Goal: Book appointment/travel/reservation

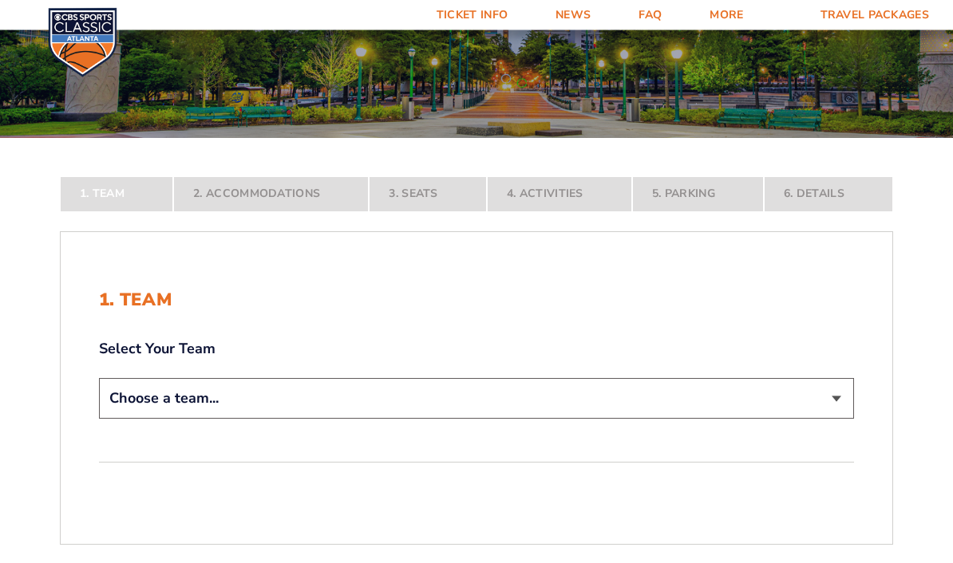
scroll to position [168, 0]
click at [834, 418] on select "Choose a team... [US_STATE] Wildcats [US_STATE] State Buckeyes [US_STATE] Tar H…" at bounding box center [476, 397] width 755 height 41
select select "12756"
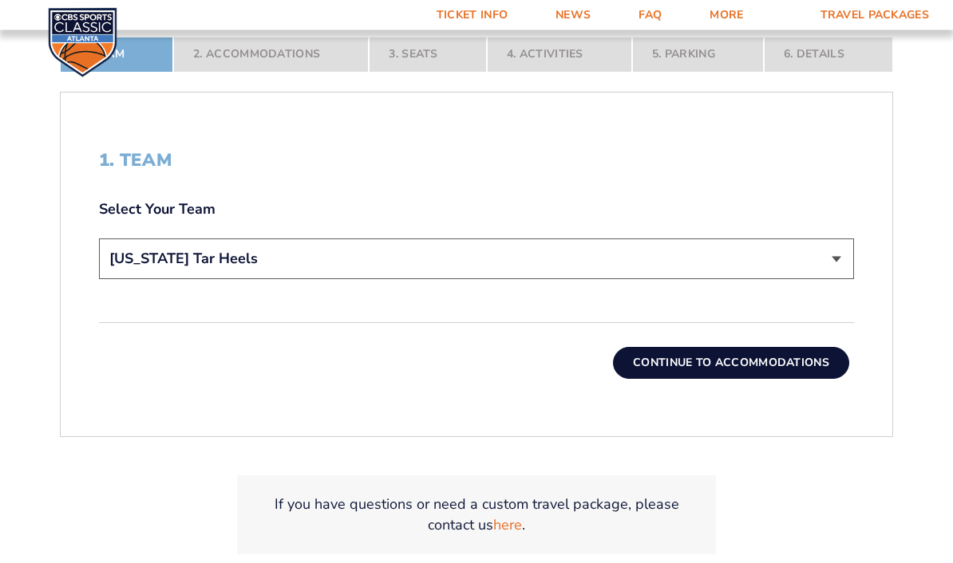
scroll to position [487, 0]
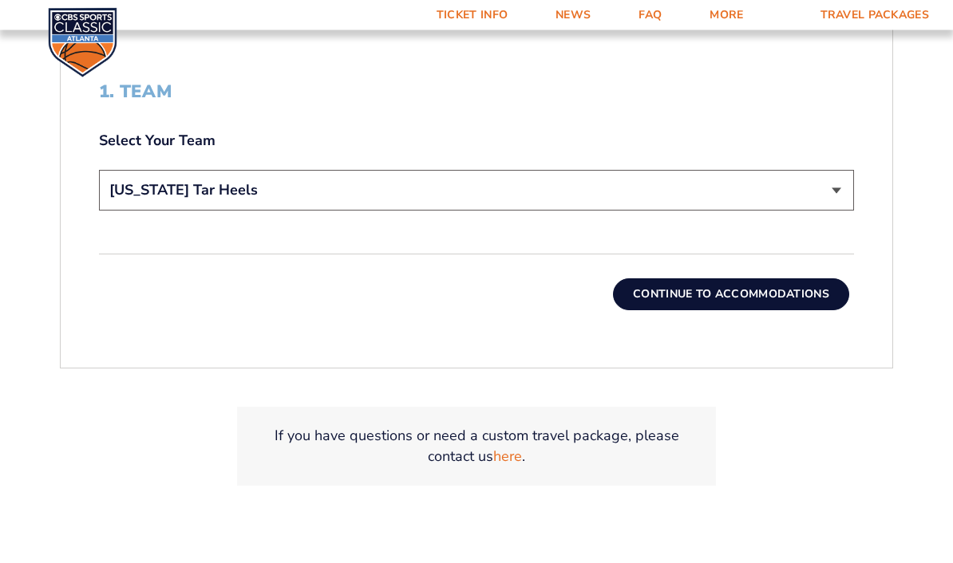
click at [824, 311] on button "Continue To Accommodations" at bounding box center [731, 295] width 236 height 32
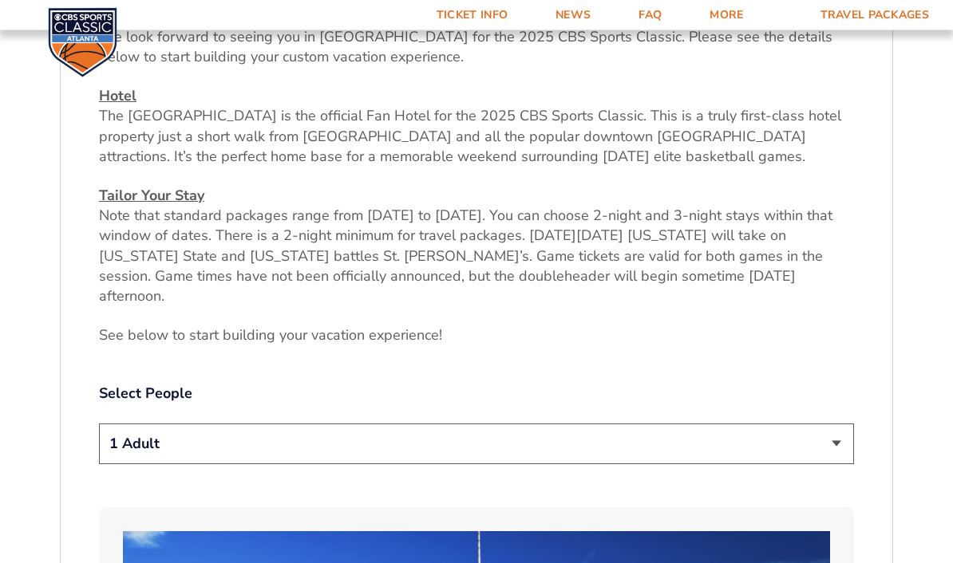
scroll to position [591, 0]
click at [835, 456] on select "1 Adult 2 Adults 3 Adults 4 Adults 2 Adults + 1 Child 2 Adults + 2 Children 2 A…" at bounding box center [476, 444] width 755 height 41
select select "2 Adults"
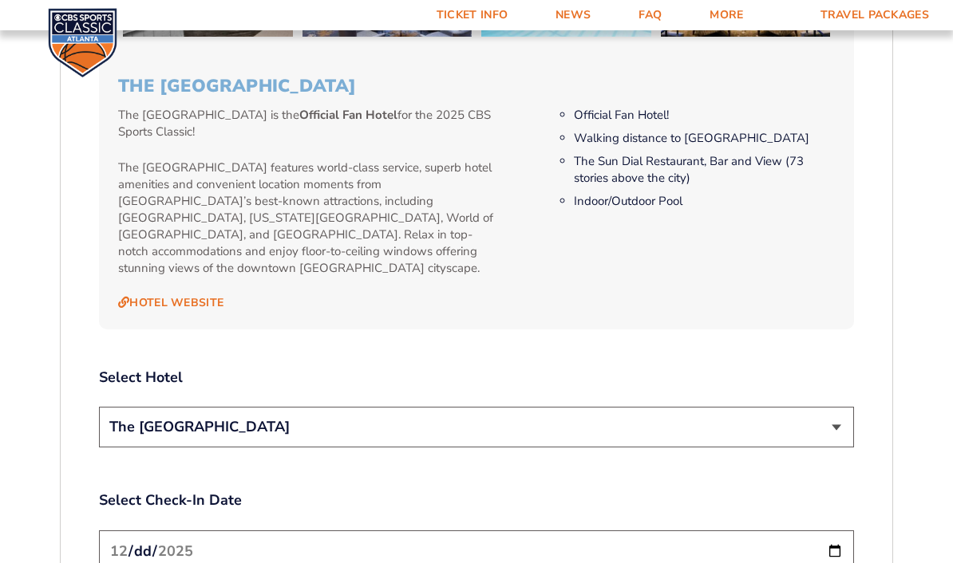
scroll to position [1615, 0]
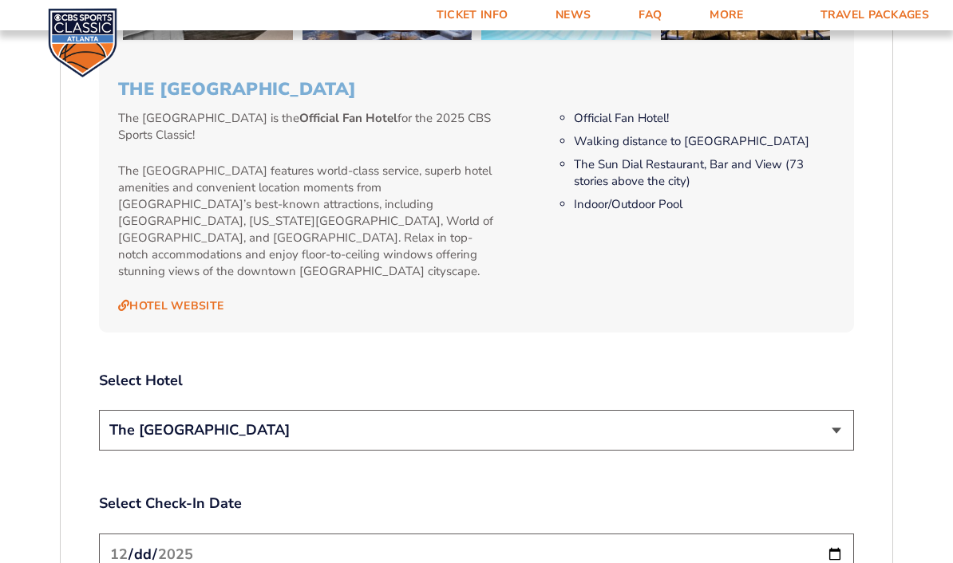
click at [833, 432] on select "The [GEOGRAPHIC_DATA]" at bounding box center [476, 430] width 755 height 41
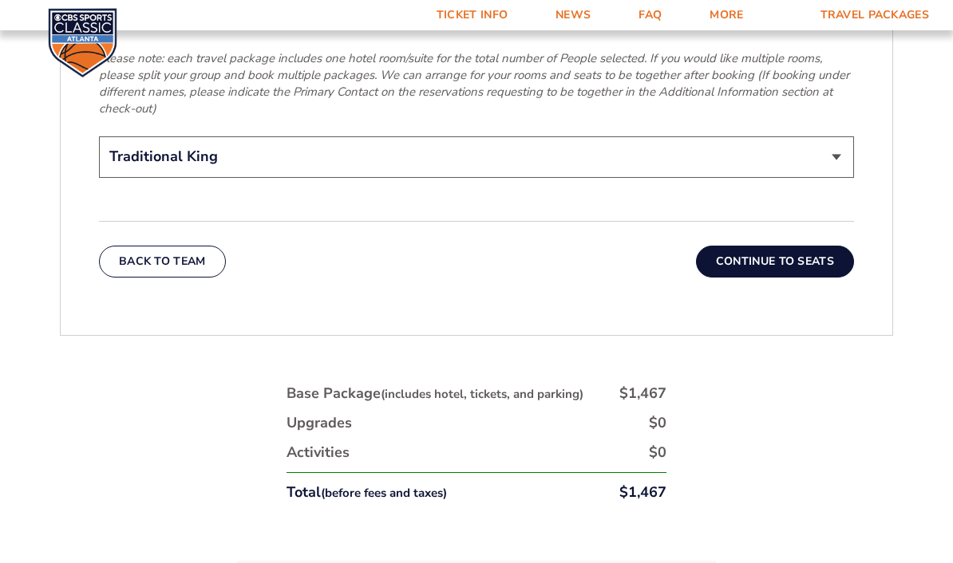
scroll to position [2628, 0]
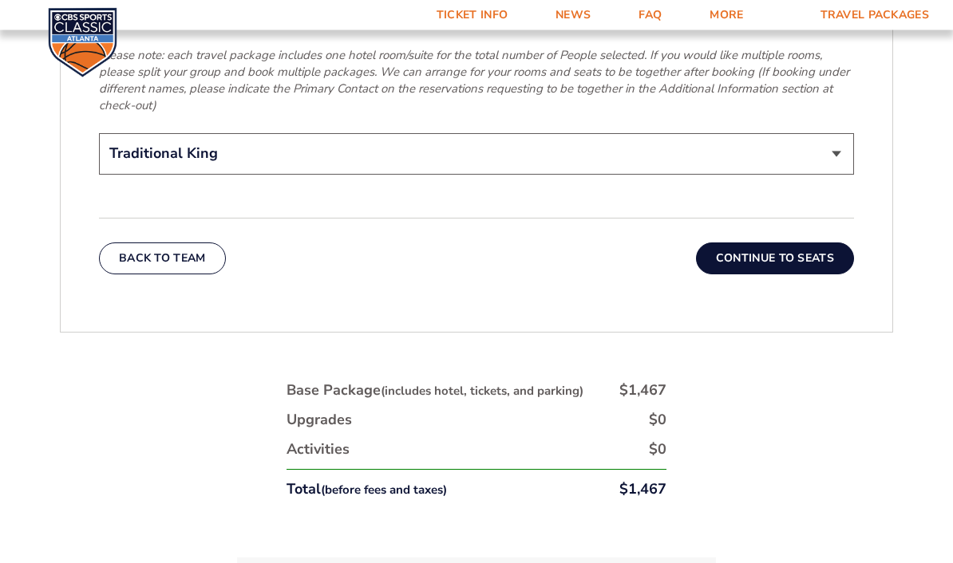
click at [824, 255] on button "Continue To Seats" at bounding box center [775, 259] width 158 height 32
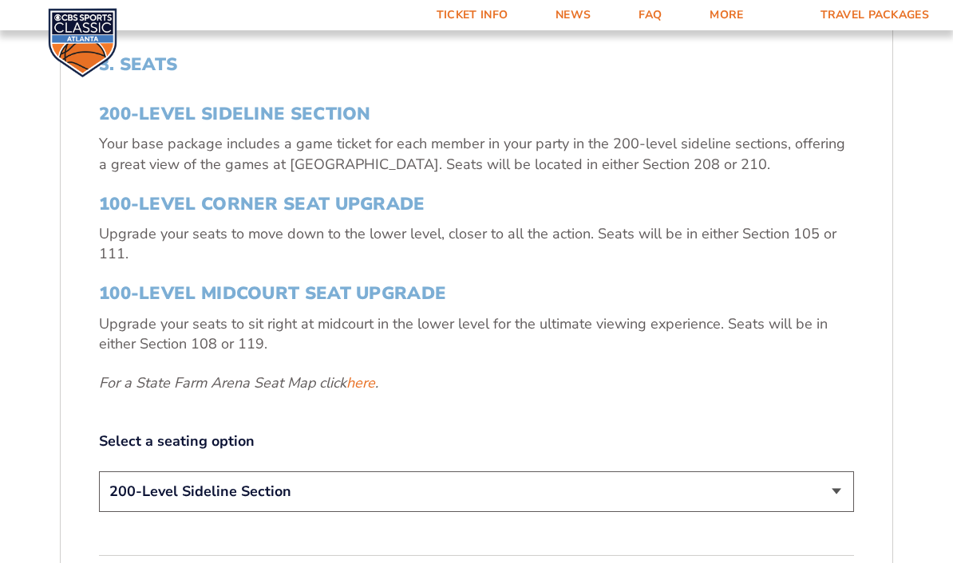
scroll to position [541, 0]
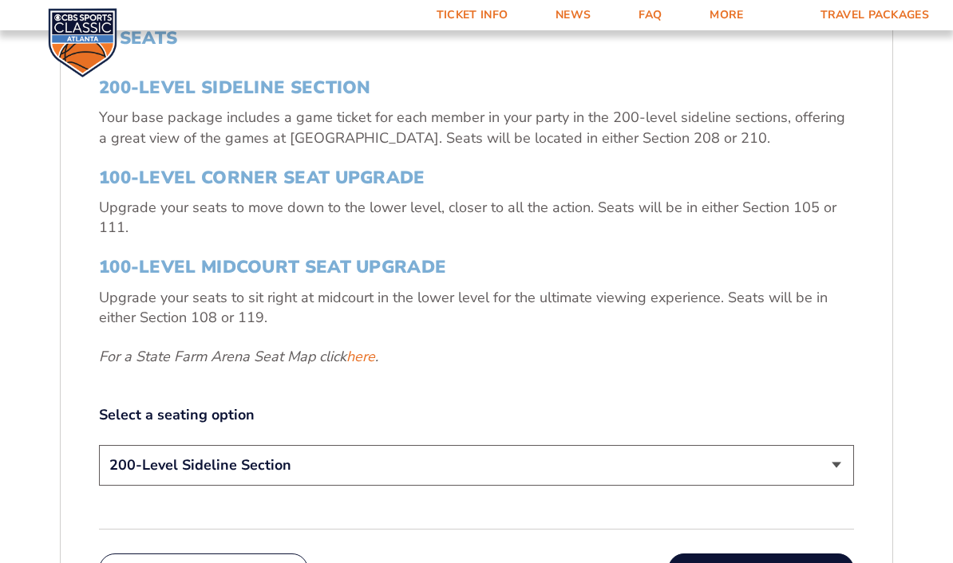
click at [829, 486] on select "200-Level Sideline Section 100-Level Corner Seat Upgrade (+$120 per person) 100…" at bounding box center [476, 465] width 755 height 41
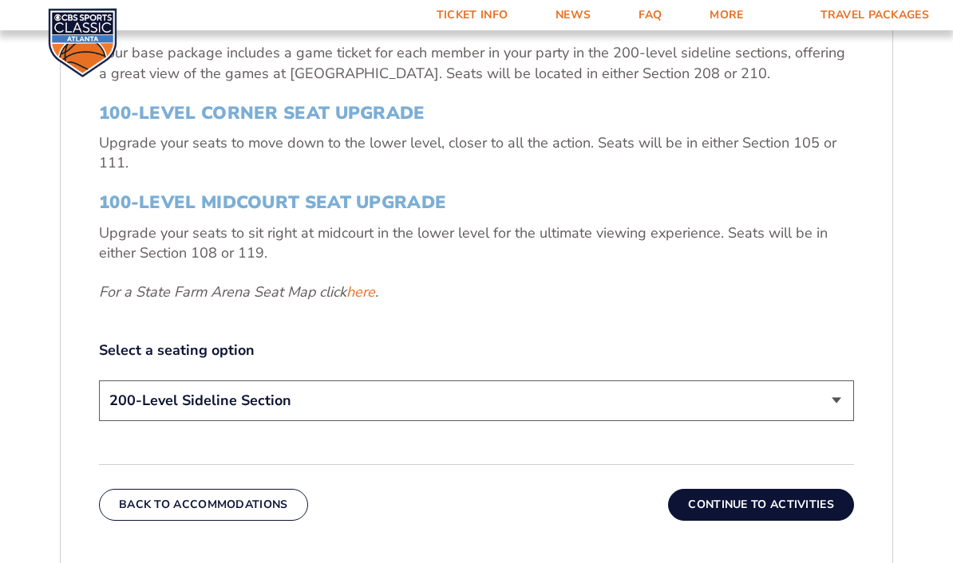
scroll to position [615, 0]
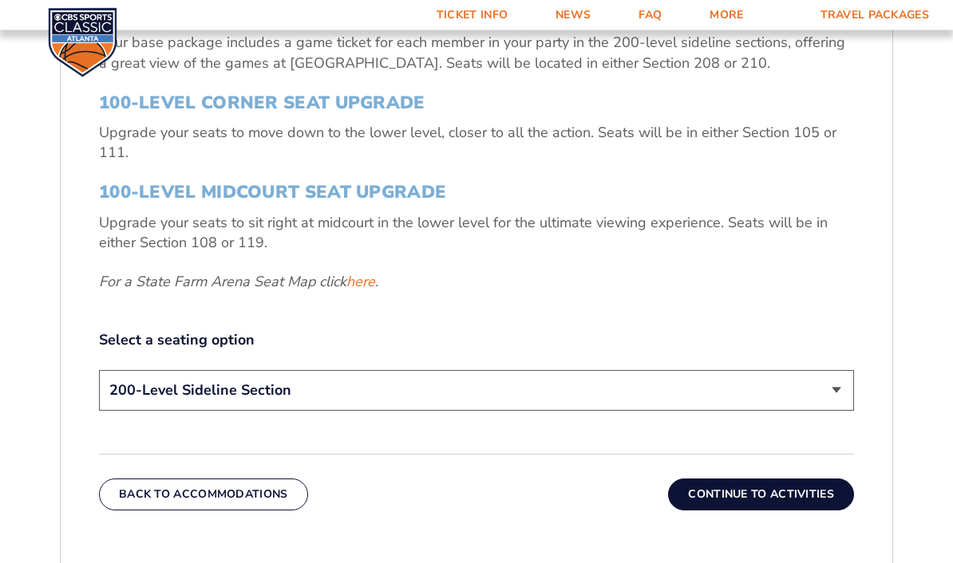
click at [832, 412] on select "200-Level Sideline Section 100-Level Corner Seat Upgrade (+$120 per person) 100…" at bounding box center [476, 391] width 755 height 41
select select "100-Level Midcourt Seat Upgrade"
click at [797, 511] on button "Continue To Activities" at bounding box center [761, 495] width 186 height 32
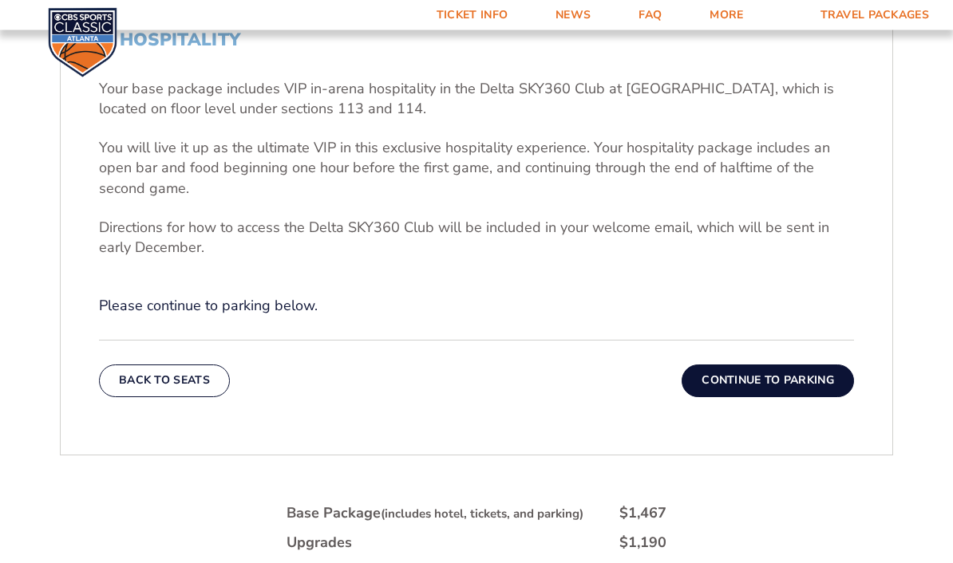
scroll to position [540, 0]
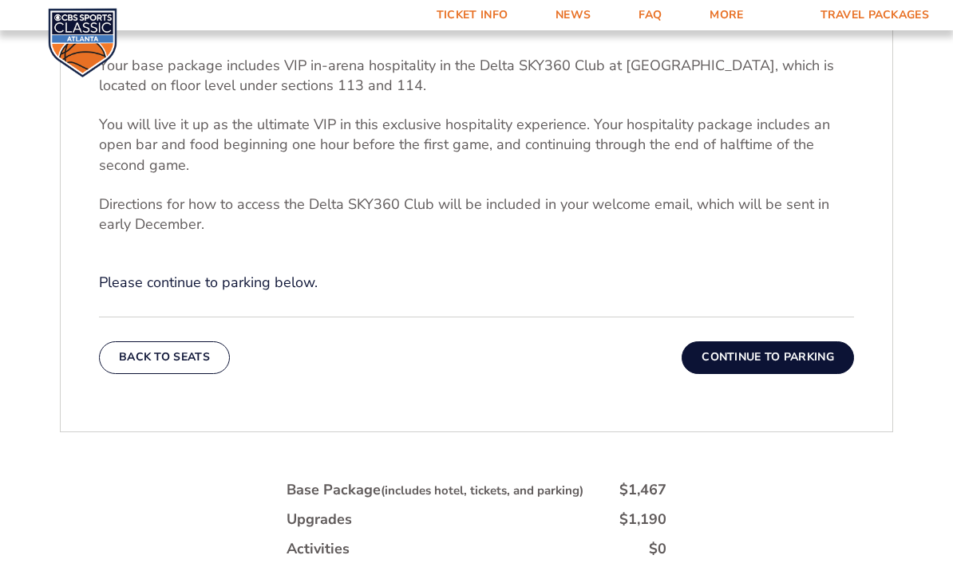
click at [792, 373] on button "Continue To Parking" at bounding box center [767, 357] width 172 height 32
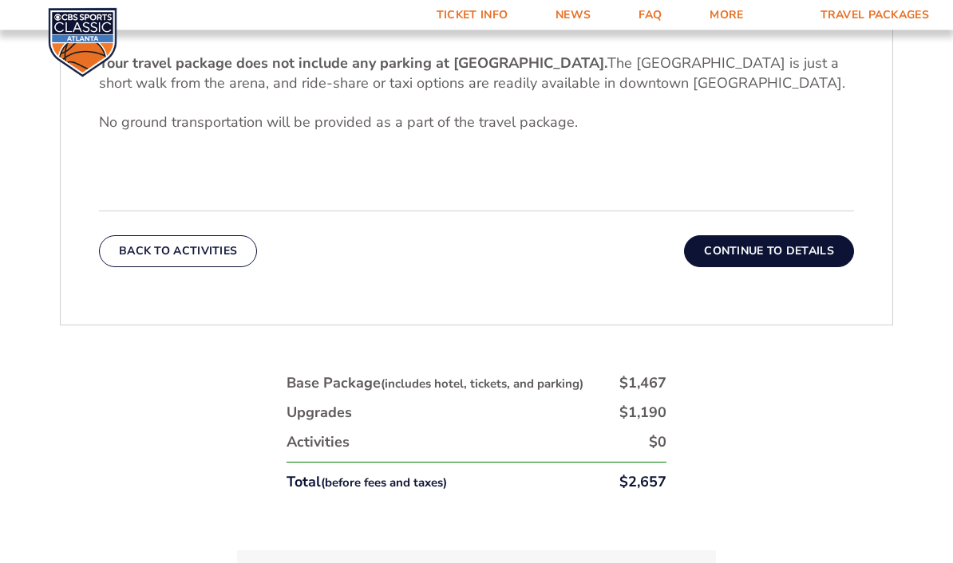
scroll to position [607, 0]
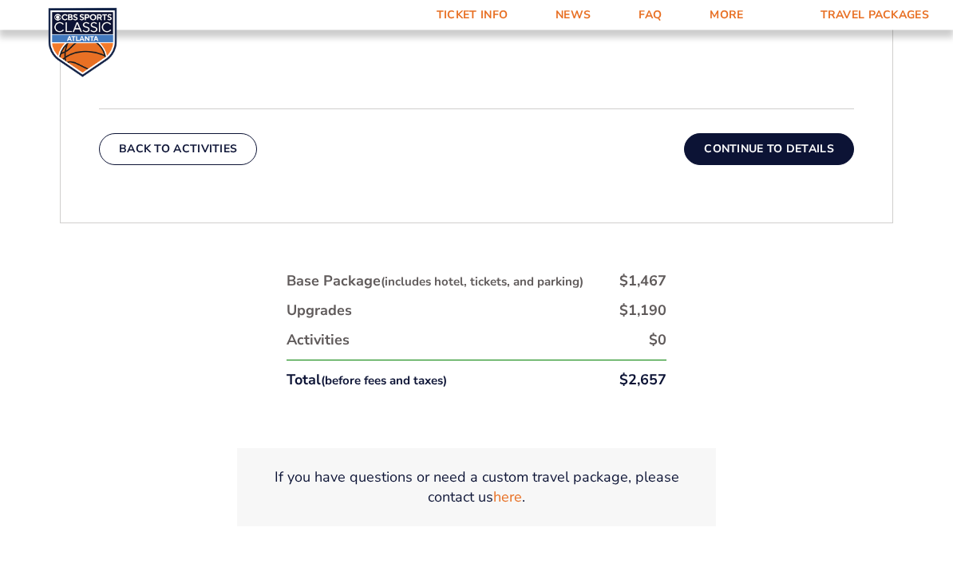
click at [803, 166] on button "Continue To Details" at bounding box center [769, 150] width 170 height 32
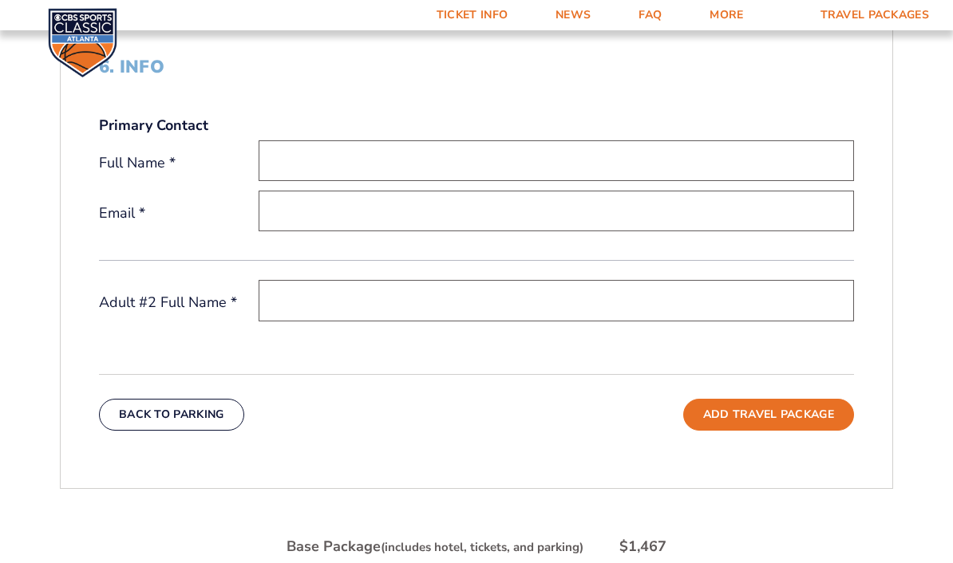
scroll to position [514, 0]
